Goal: Task Accomplishment & Management: Complete application form

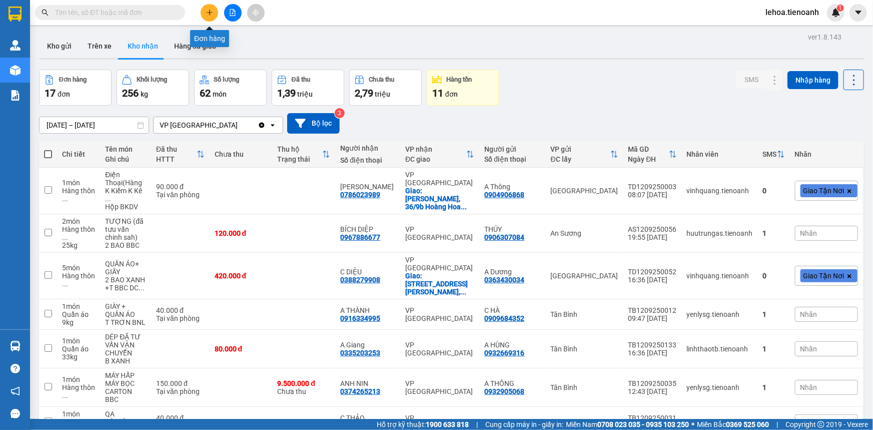
click at [210, 14] on icon "plus" at bounding box center [209, 13] width 1 height 6
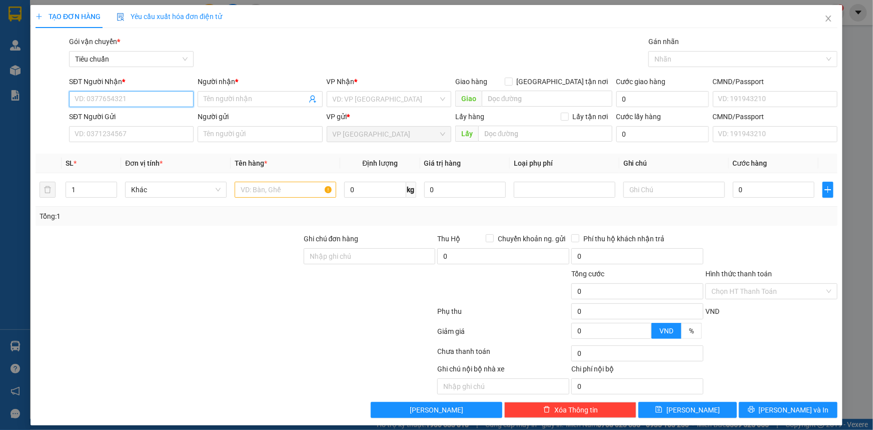
click at [165, 97] on input "SĐT Người Nhận *" at bounding box center [131, 99] width 125 height 16
type input "0782536145"
click at [274, 96] on input "Người nhận *" at bounding box center [255, 99] width 103 height 11
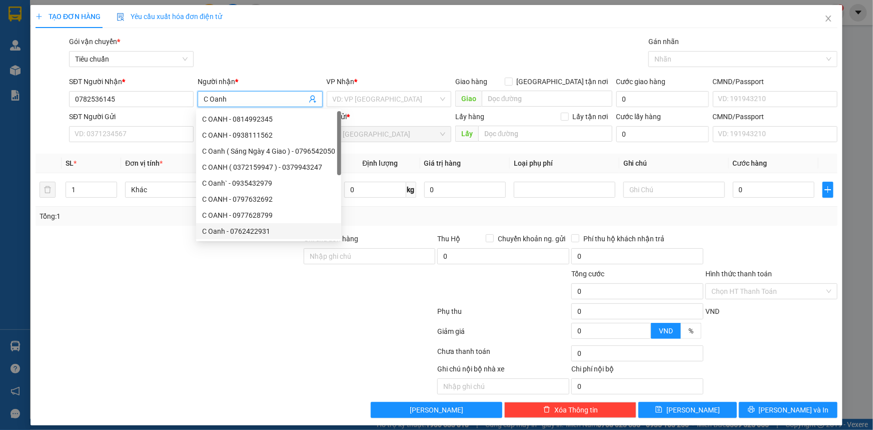
type input "C Oanh"
click at [276, 280] on div at bounding box center [169, 285] width 268 height 35
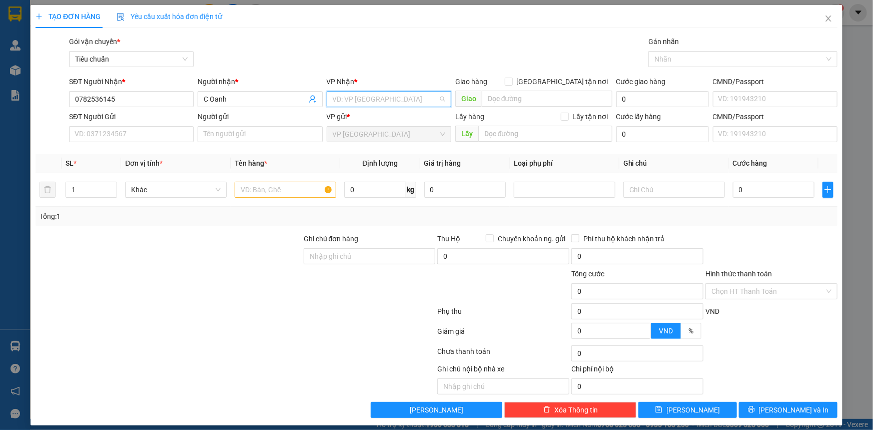
click at [382, 100] on input "search" at bounding box center [386, 99] width 106 height 15
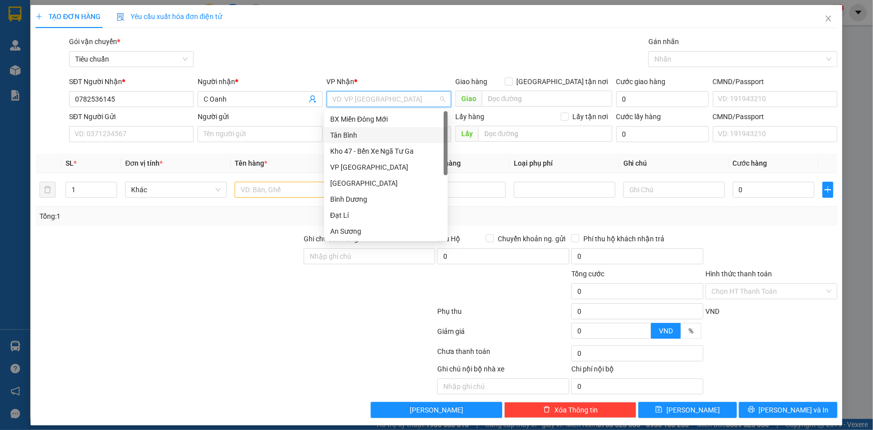
click at [351, 133] on div "Tân Bình" at bounding box center [386, 135] width 112 height 11
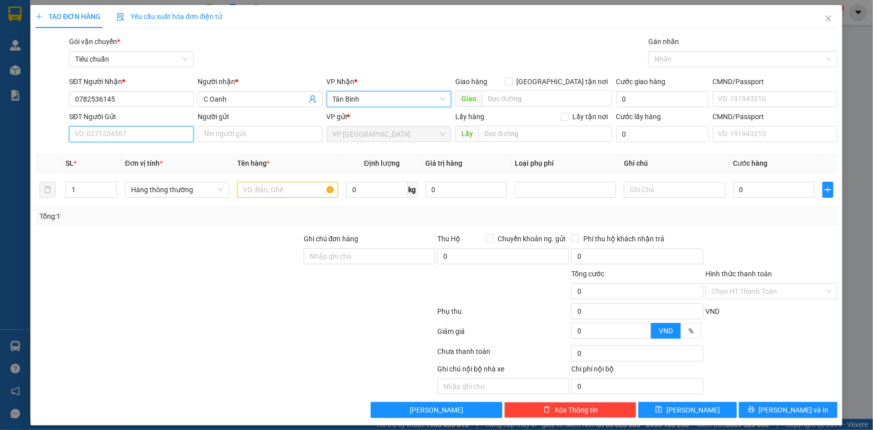
click at [132, 134] on input "SĐT Người Gửi" at bounding box center [131, 134] width 125 height 16
drag, startPoint x: 120, startPoint y: 98, endPoint x: 51, endPoint y: 106, distance: 69.5
click at [51, 106] on div "SĐT Người Nhận * 0782536145 0782536145 Người nhận * C Oanh VP Nhận * Tân Bình G…" at bounding box center [437, 93] width 804 height 35
click at [123, 138] on input "SĐT Người Gửi" at bounding box center [131, 134] width 125 height 16
paste input "0782536145"
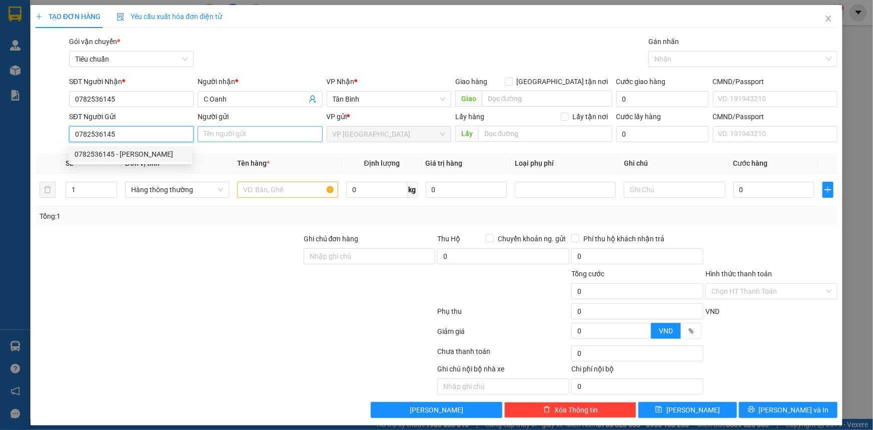
type input "0782536145"
click at [232, 137] on input "Người gửi" at bounding box center [260, 134] width 125 height 16
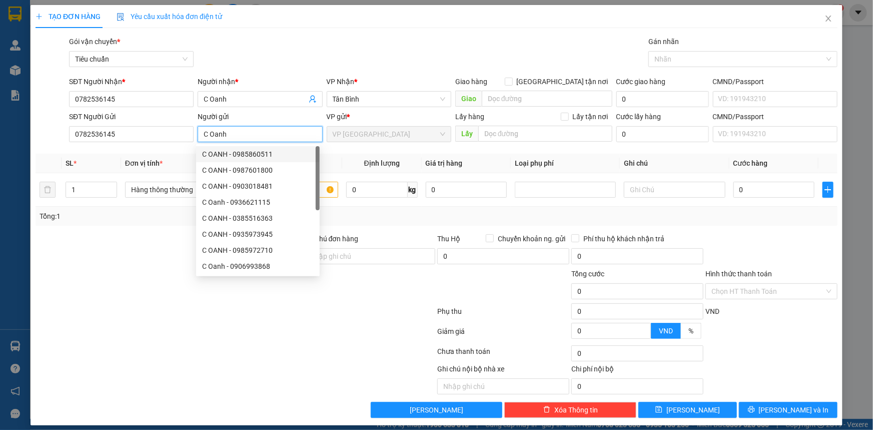
type input "C Oanh"
click at [146, 271] on div at bounding box center [169, 285] width 268 height 35
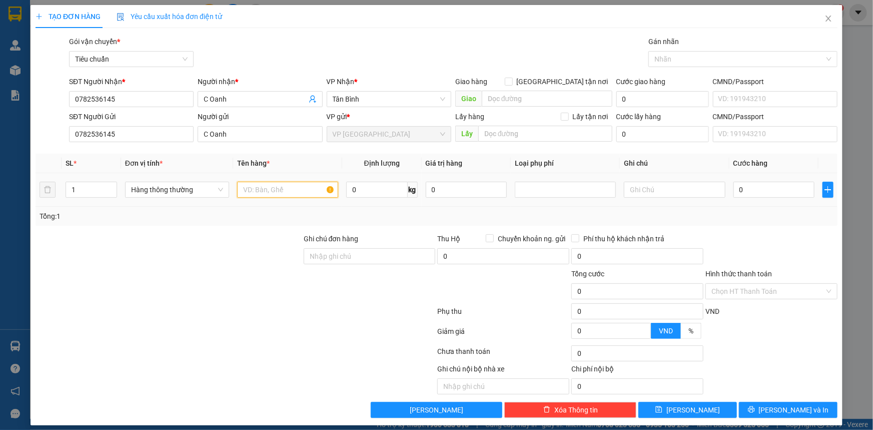
click at [260, 188] on input "text" at bounding box center [287, 190] width 101 height 16
type input "quần áo"
click at [649, 191] on input "text" at bounding box center [674, 190] width 101 height 16
type input "vali đen"
click at [774, 215] on div "Tổng: 1" at bounding box center [437, 216] width 794 height 11
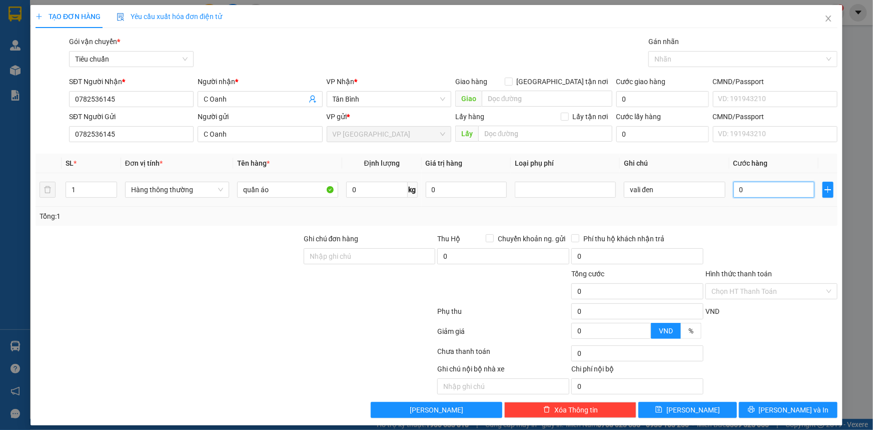
type input "6"
type input "60"
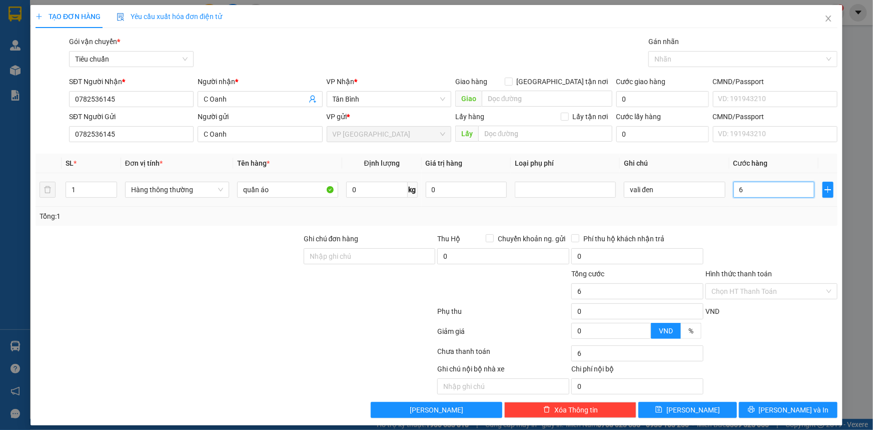
type input "60"
type input "60.000"
click at [772, 223] on div "Tổng: 1" at bounding box center [437, 216] width 802 height 19
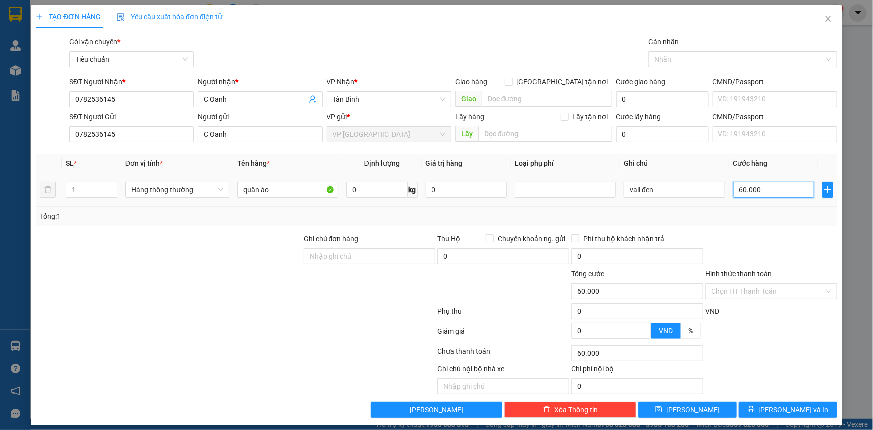
click at [773, 193] on input "60.000" at bounding box center [775, 190] width 82 height 16
type input "5"
type input "50"
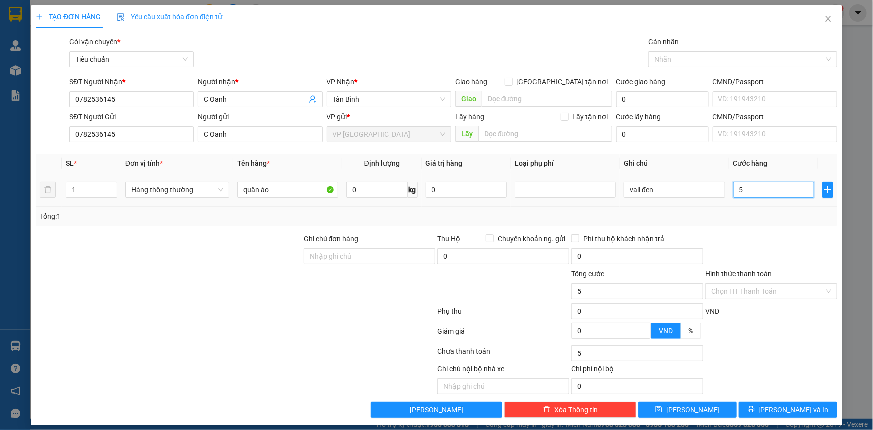
type input "50"
type input "50.000"
click at [804, 215] on div "Tổng: 1" at bounding box center [437, 216] width 794 height 11
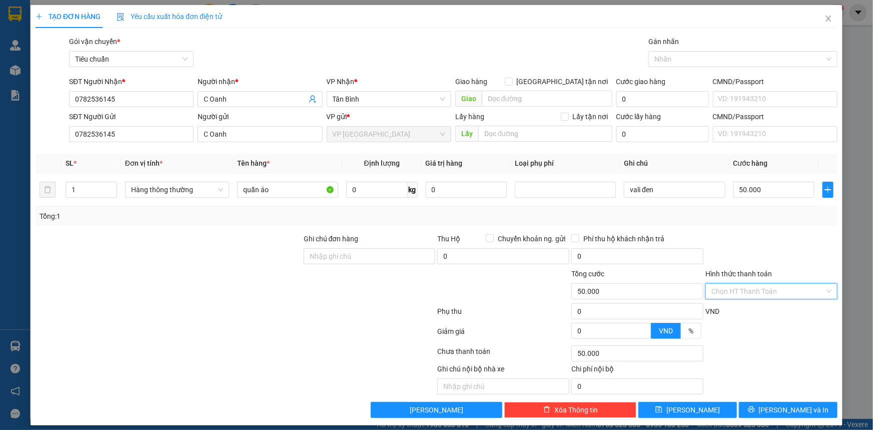
click at [760, 292] on input "Hình thức thanh toán" at bounding box center [768, 291] width 113 height 15
click at [718, 311] on div "Tại văn phòng" at bounding box center [765, 310] width 119 height 11
type input "0"
click at [771, 412] on button "[PERSON_NAME] và In" at bounding box center [788, 410] width 99 height 16
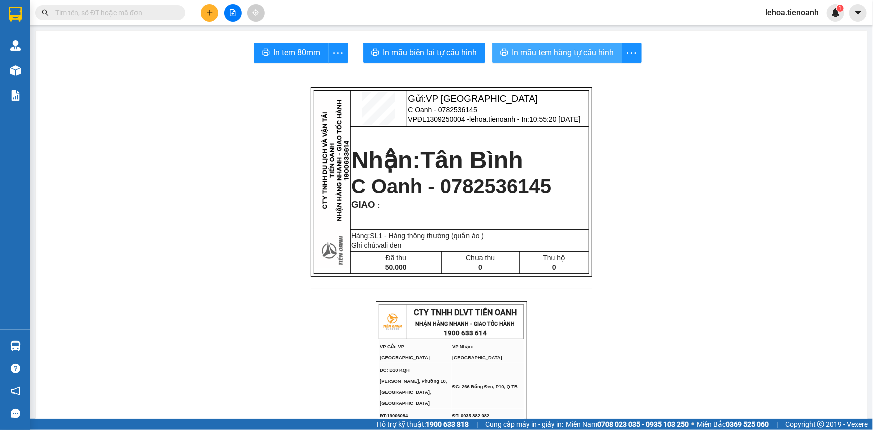
click at [537, 58] on span "In mẫu tem hàng tự cấu hình" at bounding box center [563, 52] width 102 height 13
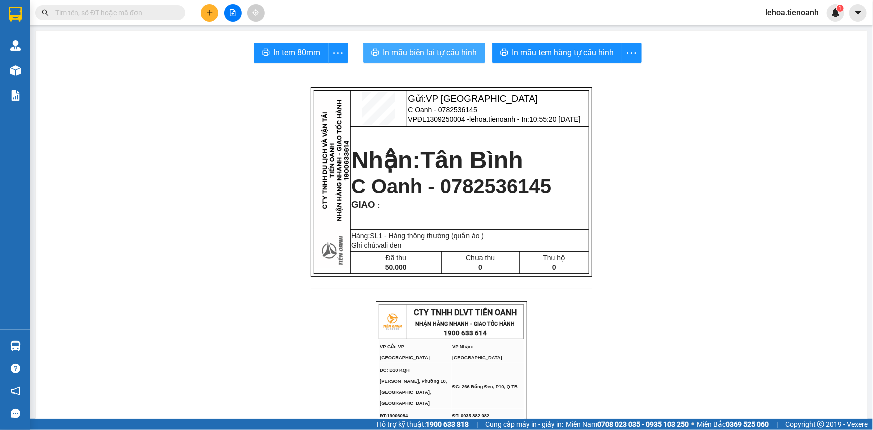
click at [423, 54] on span "In mẫu biên lai tự cấu hình" at bounding box center [430, 52] width 94 height 13
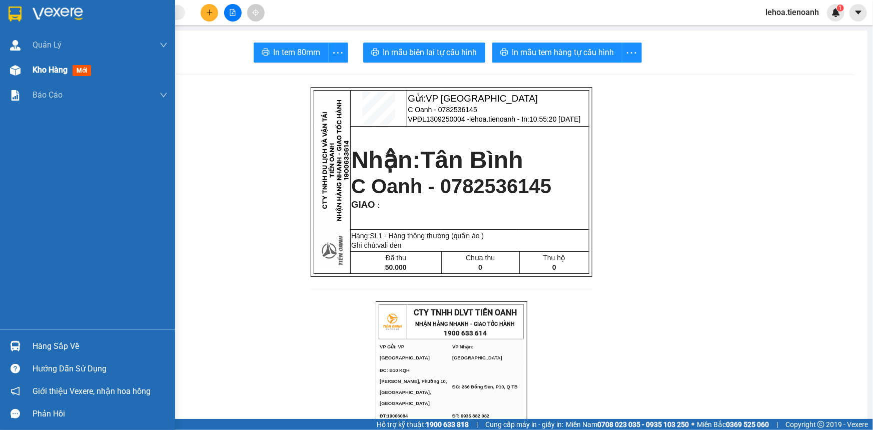
click at [21, 70] on div at bounding box center [16, 71] width 18 height 18
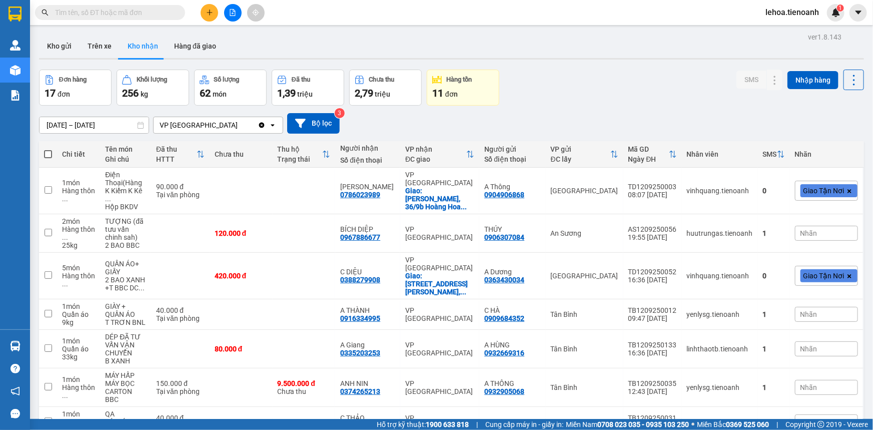
drag, startPoint x: 143, startPoint y: 18, endPoint x: 143, endPoint y: 12, distance: 6.5
click at [143, 17] on span at bounding box center [110, 12] width 150 height 15
click at [143, 12] on input "text" at bounding box center [114, 12] width 118 height 11
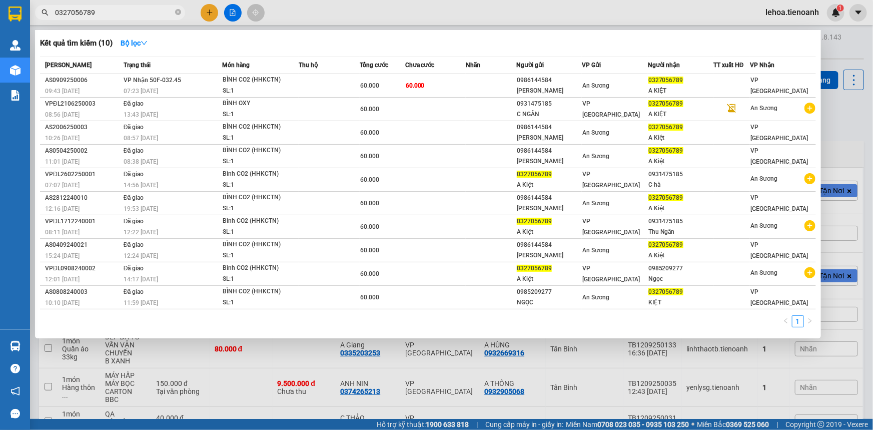
type input "0327056789"
click at [576, 11] on div at bounding box center [436, 215] width 873 height 430
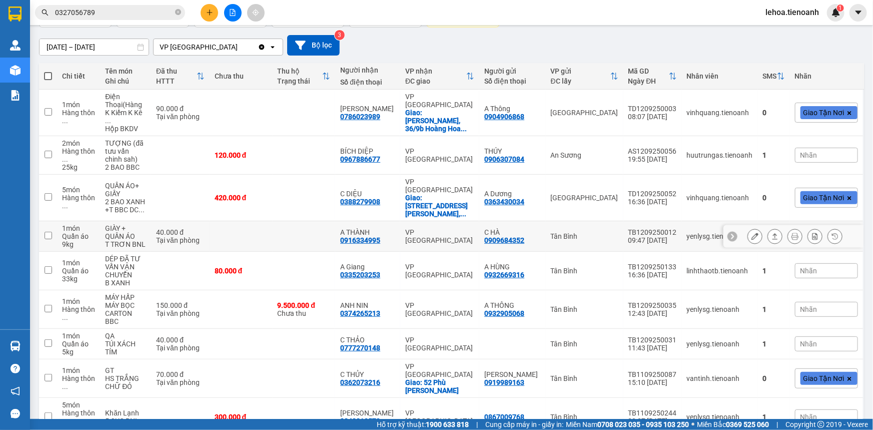
scroll to position [142, 0]
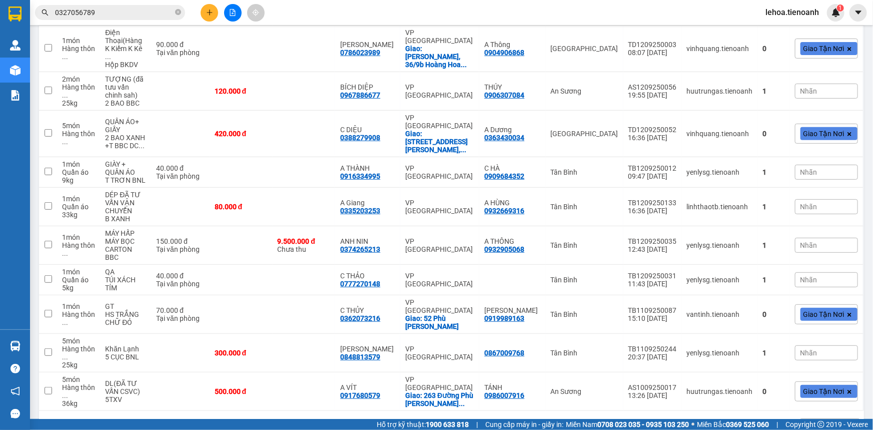
click at [827, 422] on div "10 / trang" at bounding box center [822, 427] width 31 height 10
click at [821, 370] on span "100 / trang" at bounding box center [819, 372] width 36 height 10
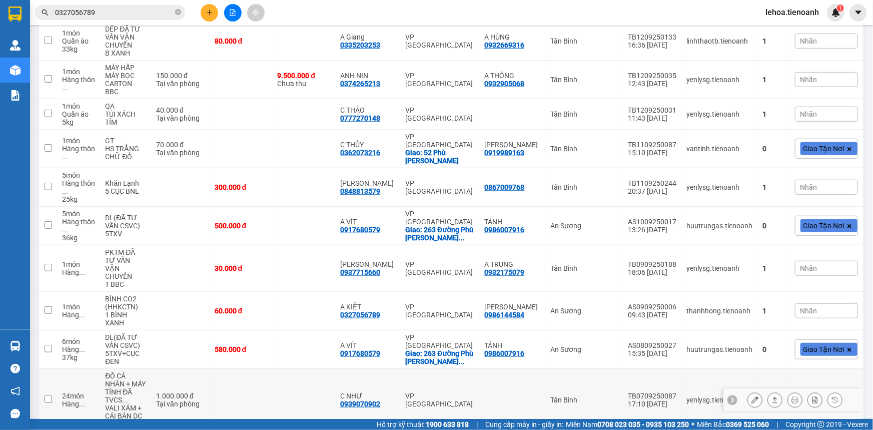
scroll to position [324, 0]
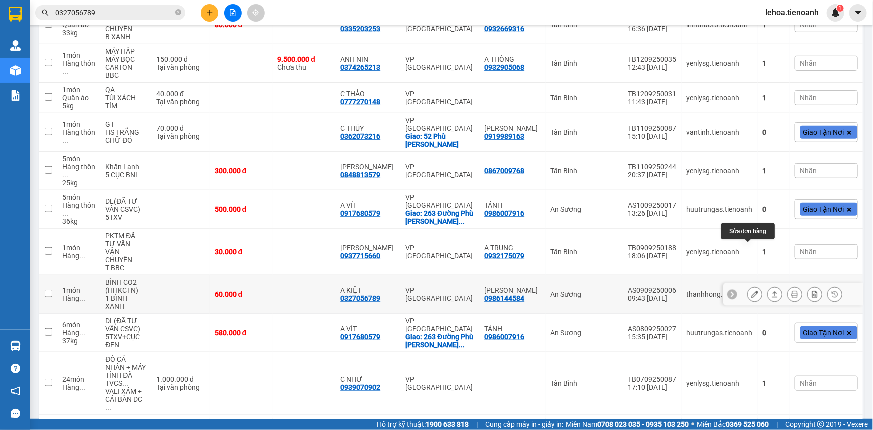
click at [752, 291] on icon at bounding box center [755, 294] width 7 height 7
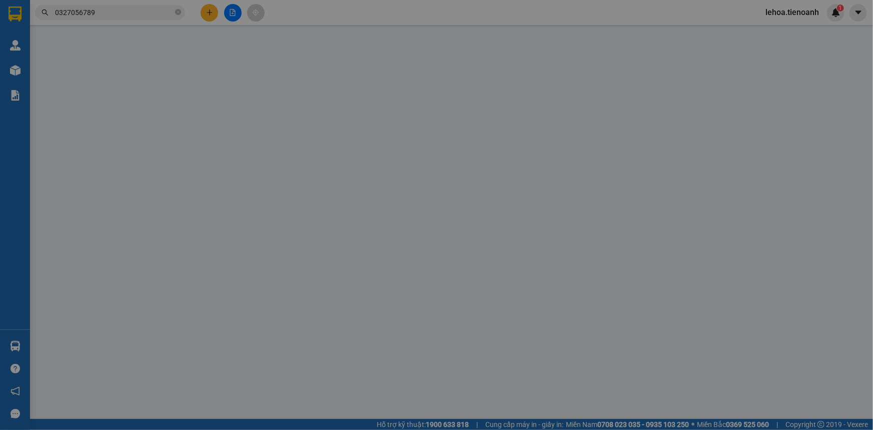
type input "0327056789"
type input "A KIỆT"
type input "0986144584"
type input "[PERSON_NAME]"
type input "60.000"
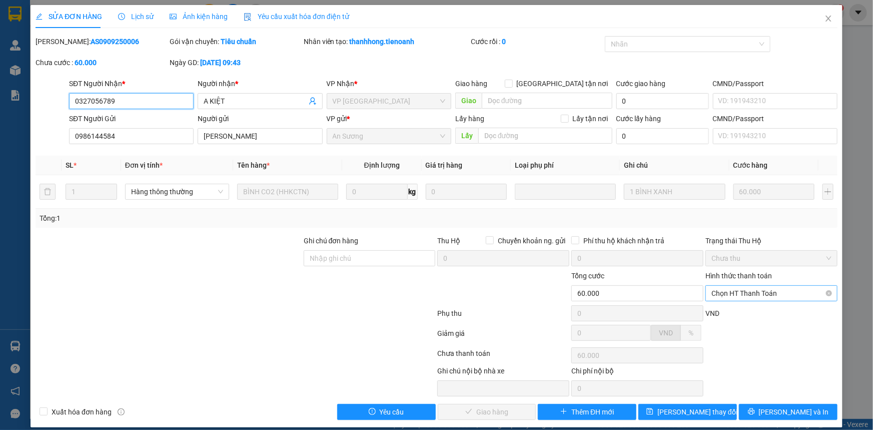
click at [756, 295] on span "Chọn HT Thanh Toán" at bounding box center [772, 293] width 120 height 15
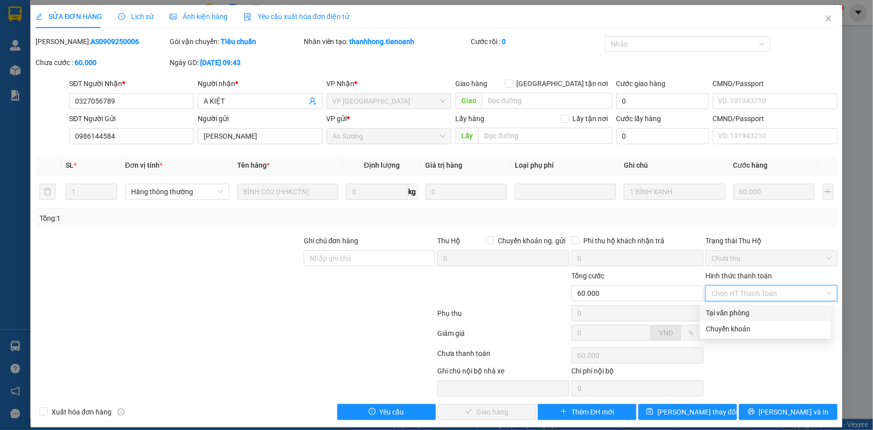
click at [731, 310] on div "Tại văn phòng" at bounding box center [765, 312] width 119 height 11
type input "0"
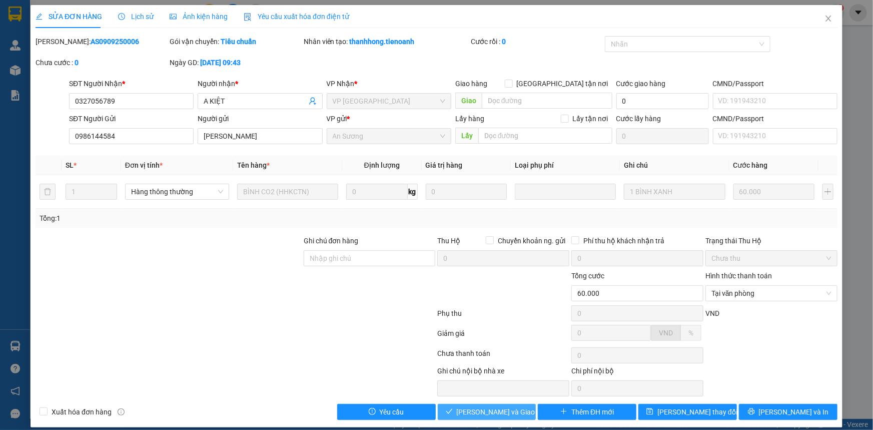
click at [483, 411] on span "[PERSON_NAME] và Giao hàng" at bounding box center [505, 411] width 96 height 11
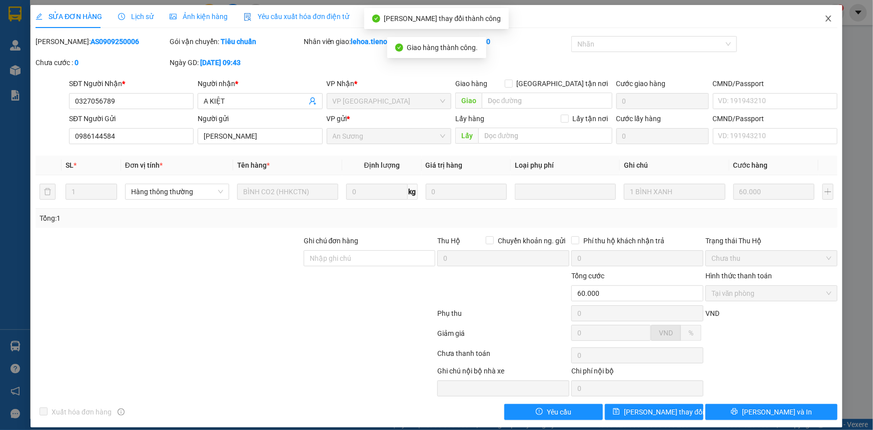
click at [826, 20] on icon "close" at bounding box center [829, 19] width 8 height 8
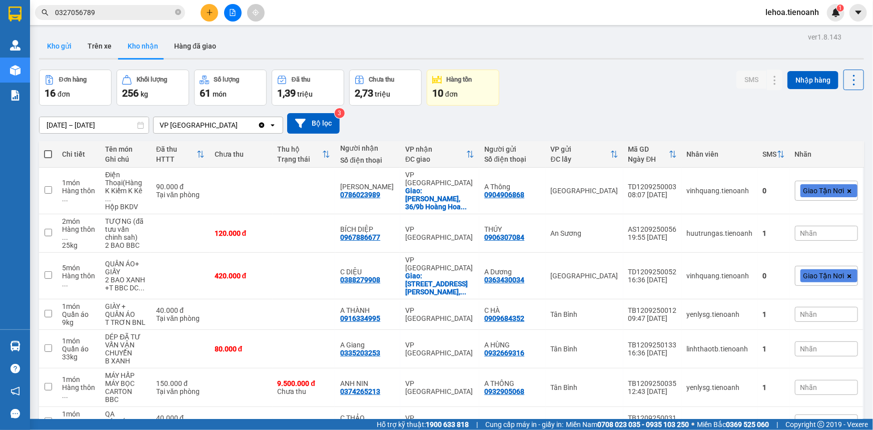
click at [67, 42] on button "Kho gửi" at bounding box center [59, 46] width 41 height 24
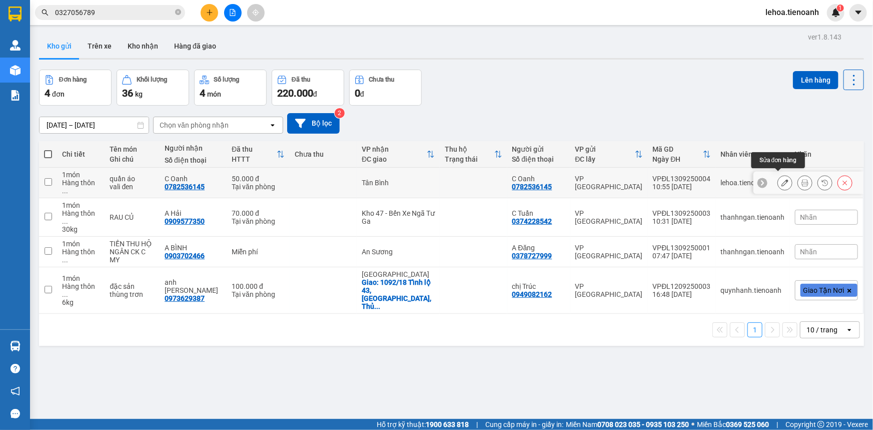
click at [782, 182] on icon at bounding box center [785, 182] width 7 height 7
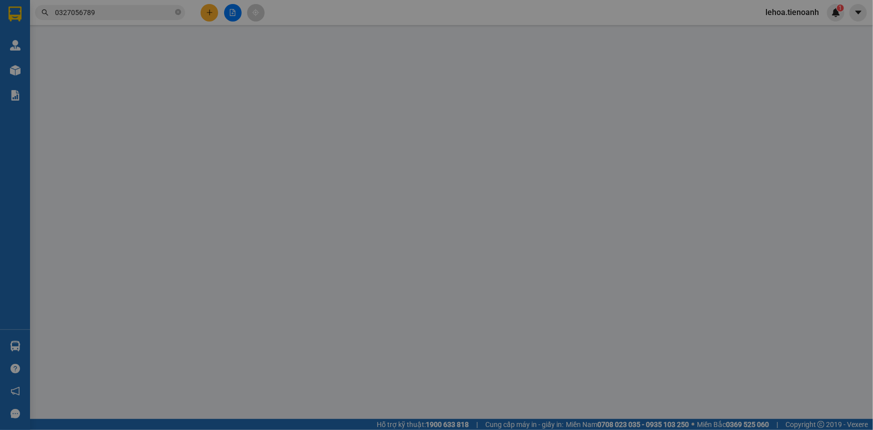
type input "0782536145"
type input "C Oanh"
type input "0782536145"
type input "C Oanh"
type input "50.000"
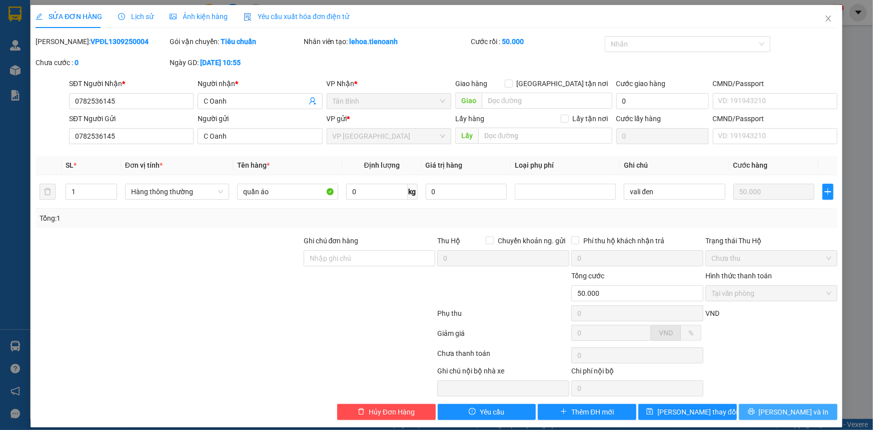
click at [748, 407] on button "[PERSON_NAME] và In" at bounding box center [788, 412] width 99 height 16
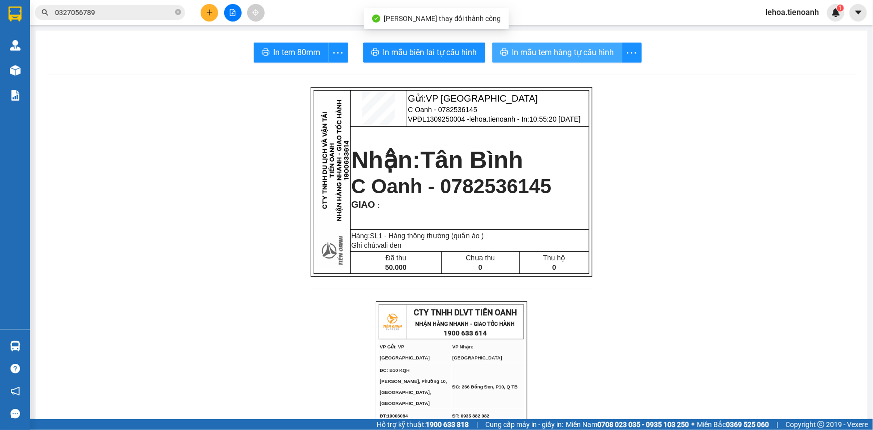
click at [548, 53] on span "In mẫu tem hàng tự cấu hình" at bounding box center [563, 52] width 102 height 13
